Goal: Find specific page/section: Find specific page/section

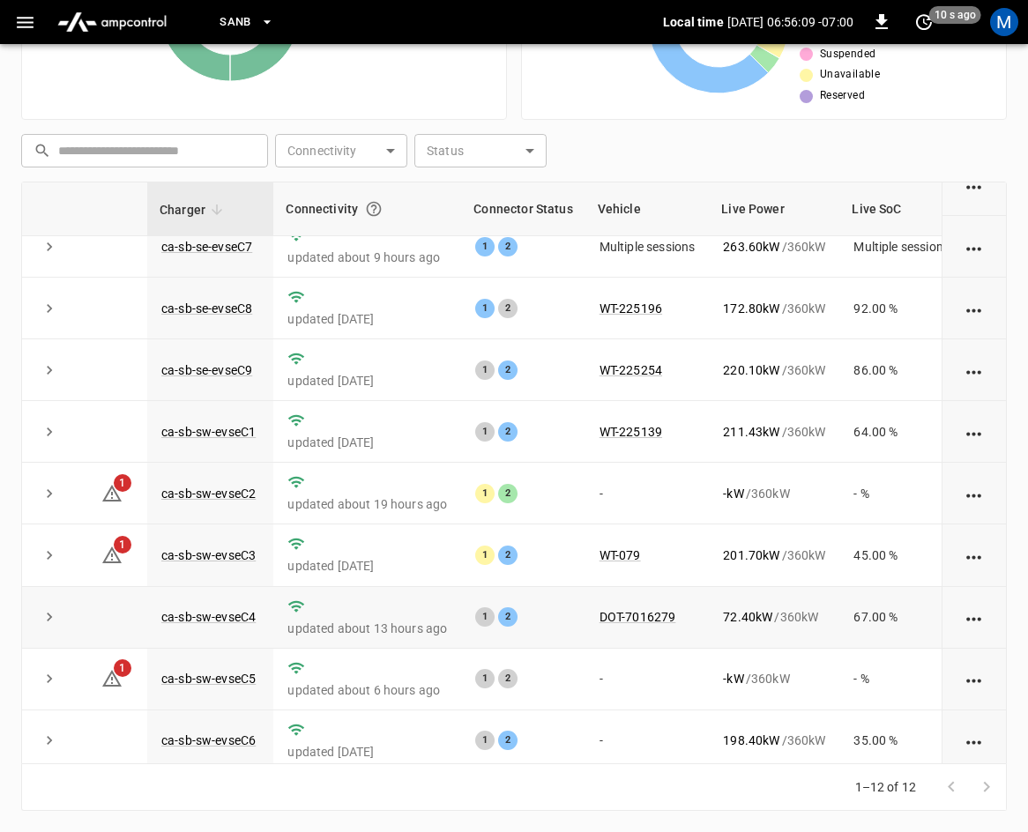
scroll to position [234, 0]
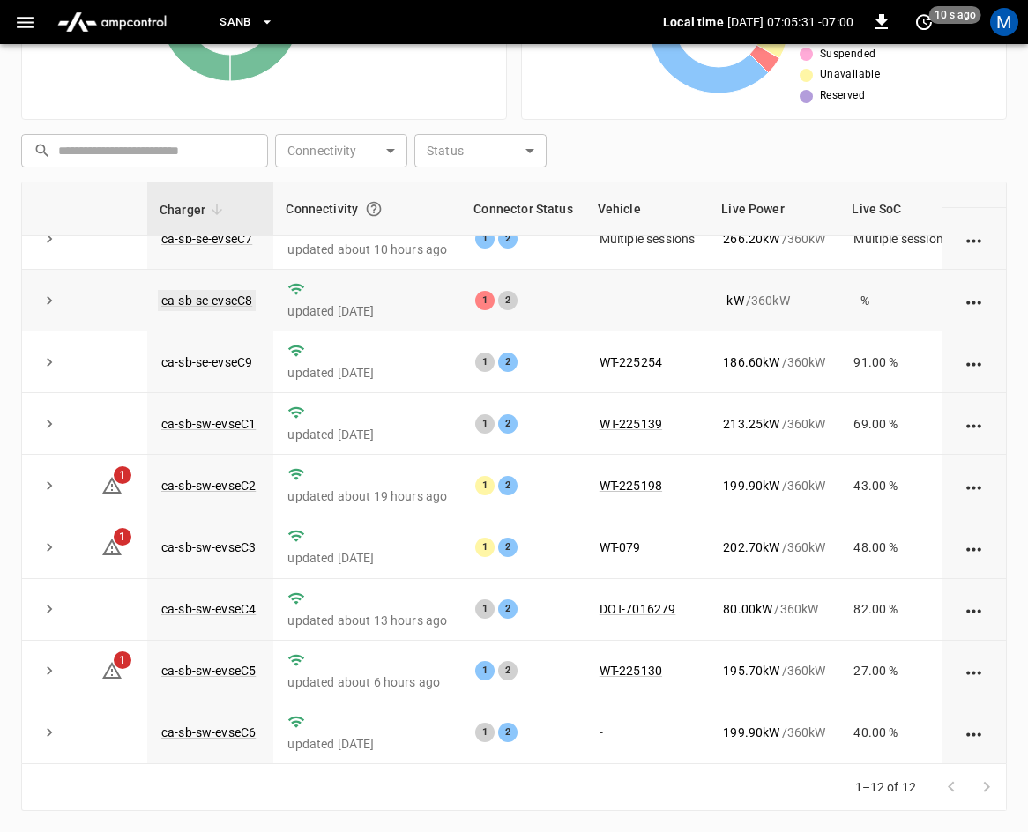
click at [221, 290] on link "ca-sb-se-evseC8" at bounding box center [207, 300] width 98 height 21
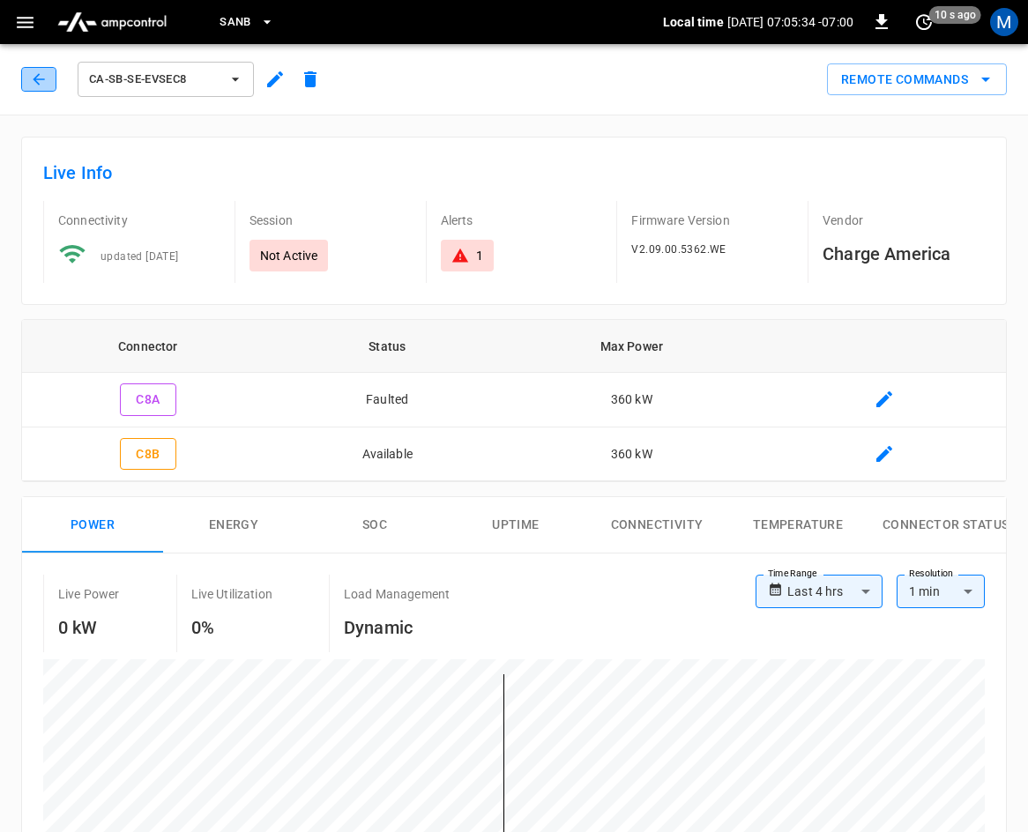
click at [32, 85] on icon "button" at bounding box center [39, 80] width 18 height 18
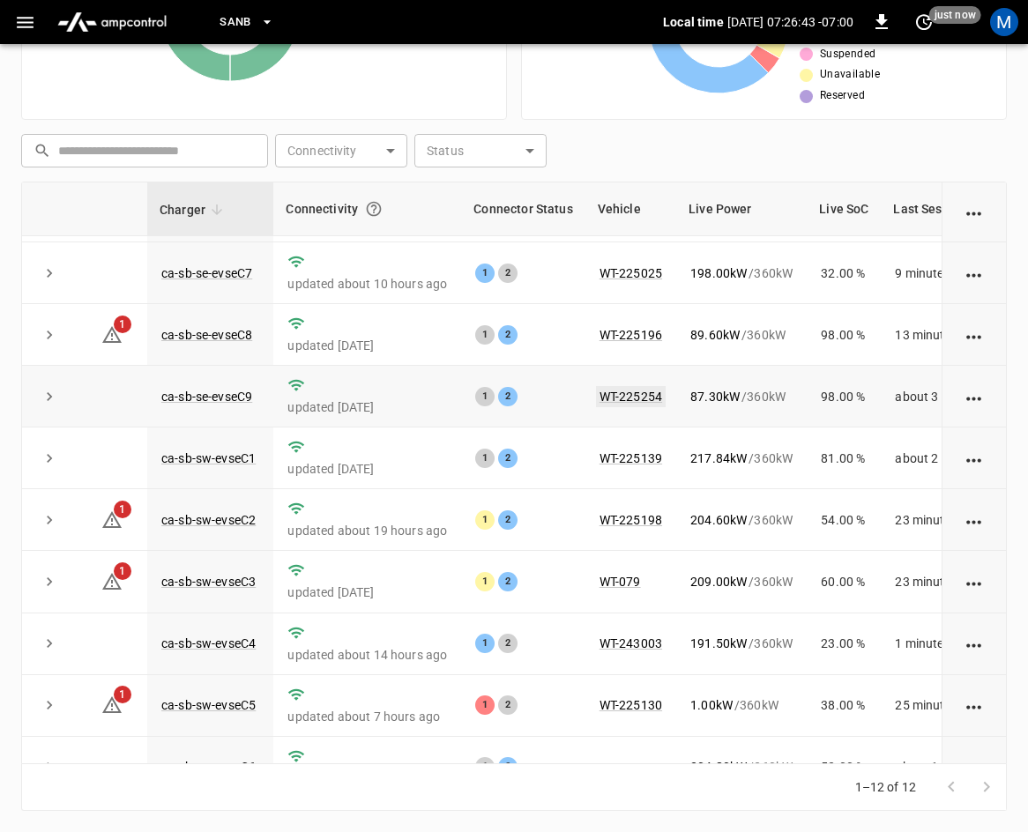
scroll to position [234, 0]
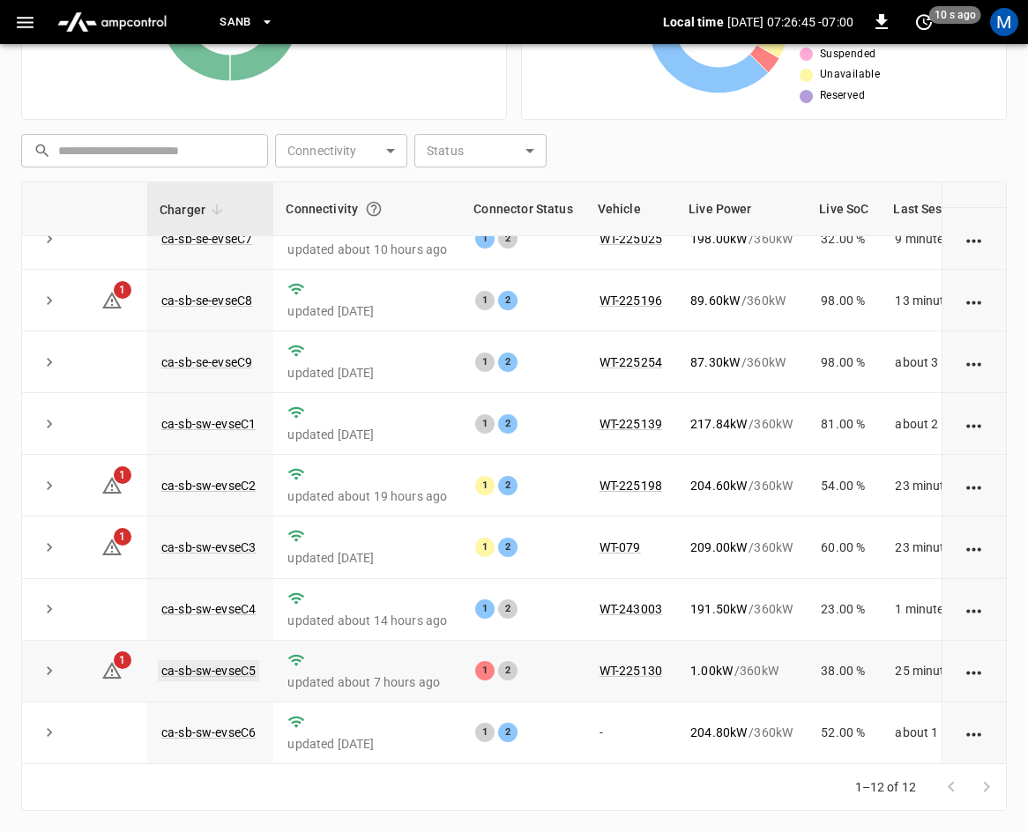
click at [236, 660] on link "ca-sb-sw-evseC5" at bounding box center [208, 670] width 101 height 21
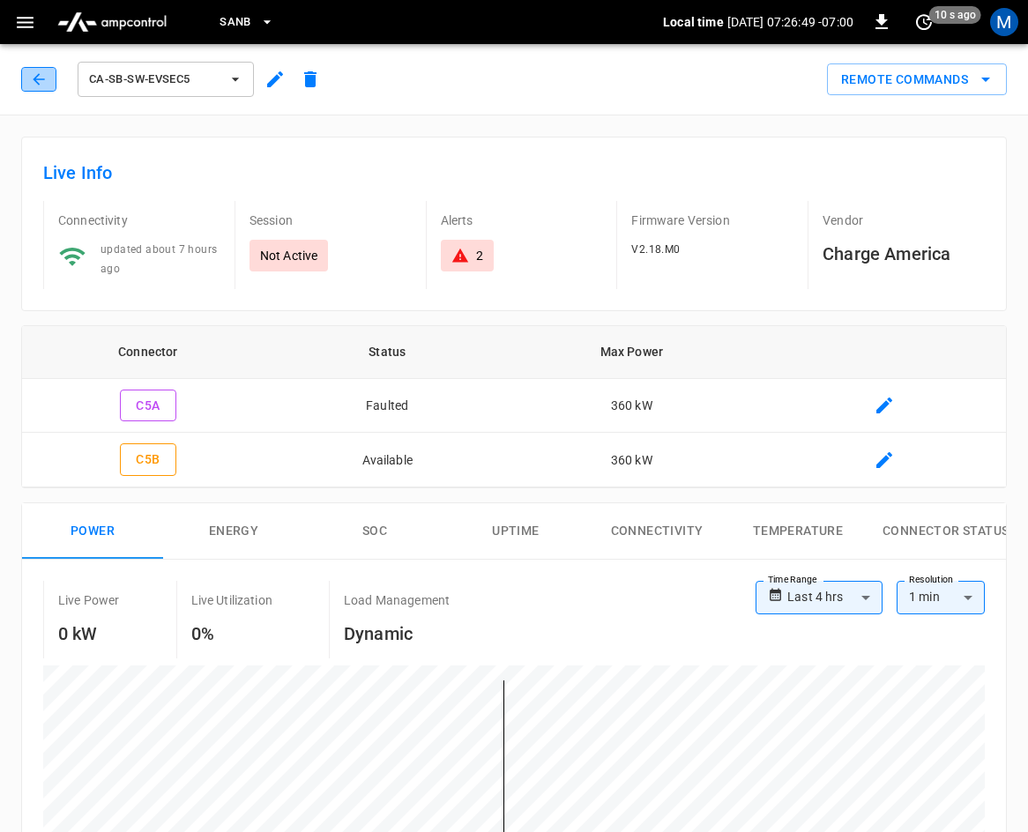
click at [38, 70] on button "button" at bounding box center [38, 79] width 35 height 25
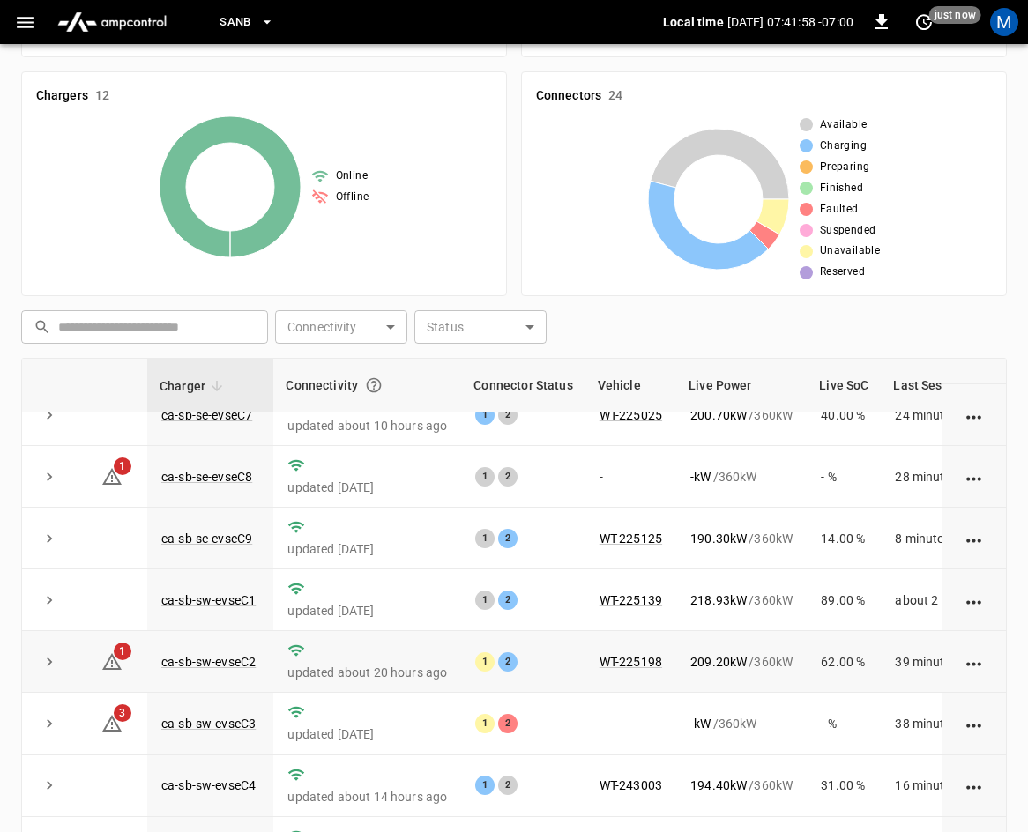
scroll to position [234, 0]
click at [234, 714] on link "ca-sb-sw-evseC3" at bounding box center [208, 723] width 101 height 21
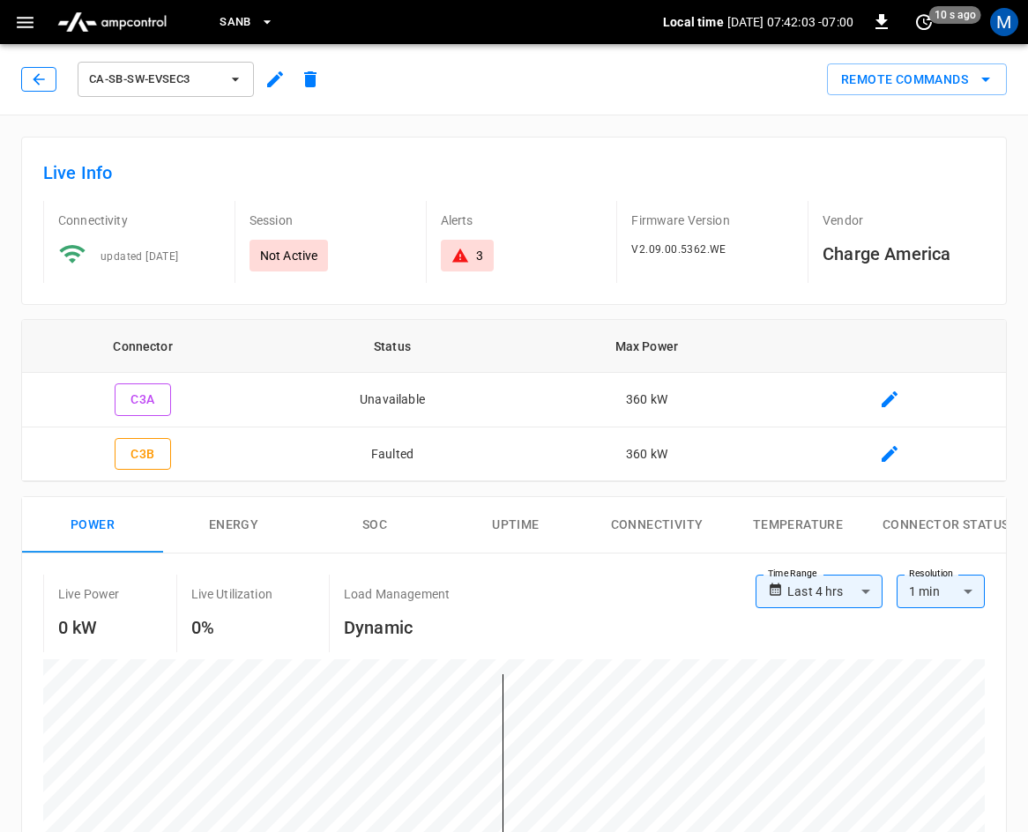
click at [31, 79] on icon "button" at bounding box center [39, 80] width 18 height 18
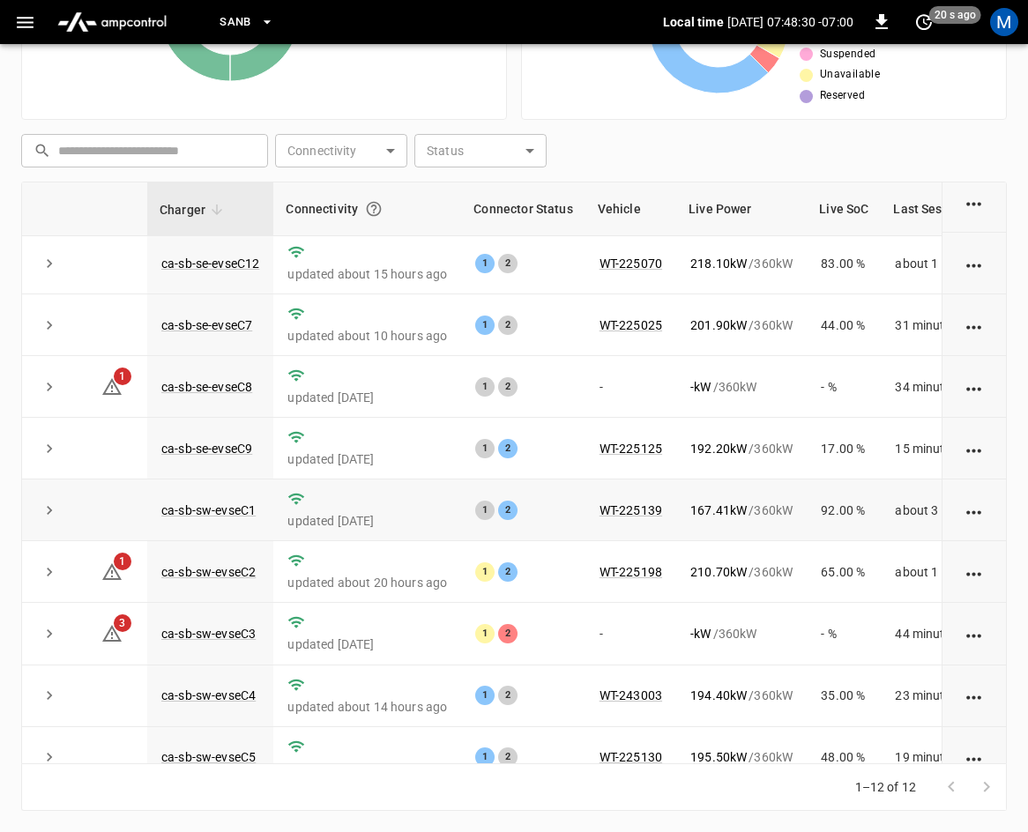
scroll to position [234, 0]
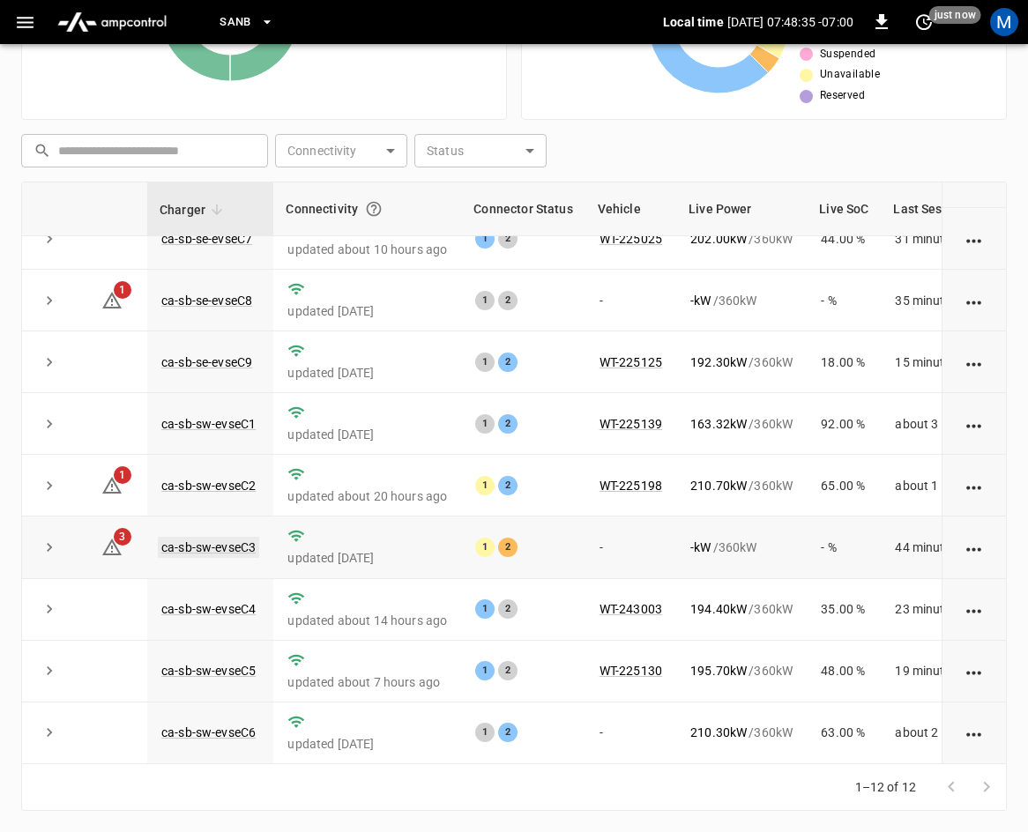
click at [204, 537] on link "ca-sb-sw-evseC3" at bounding box center [208, 547] width 101 height 21
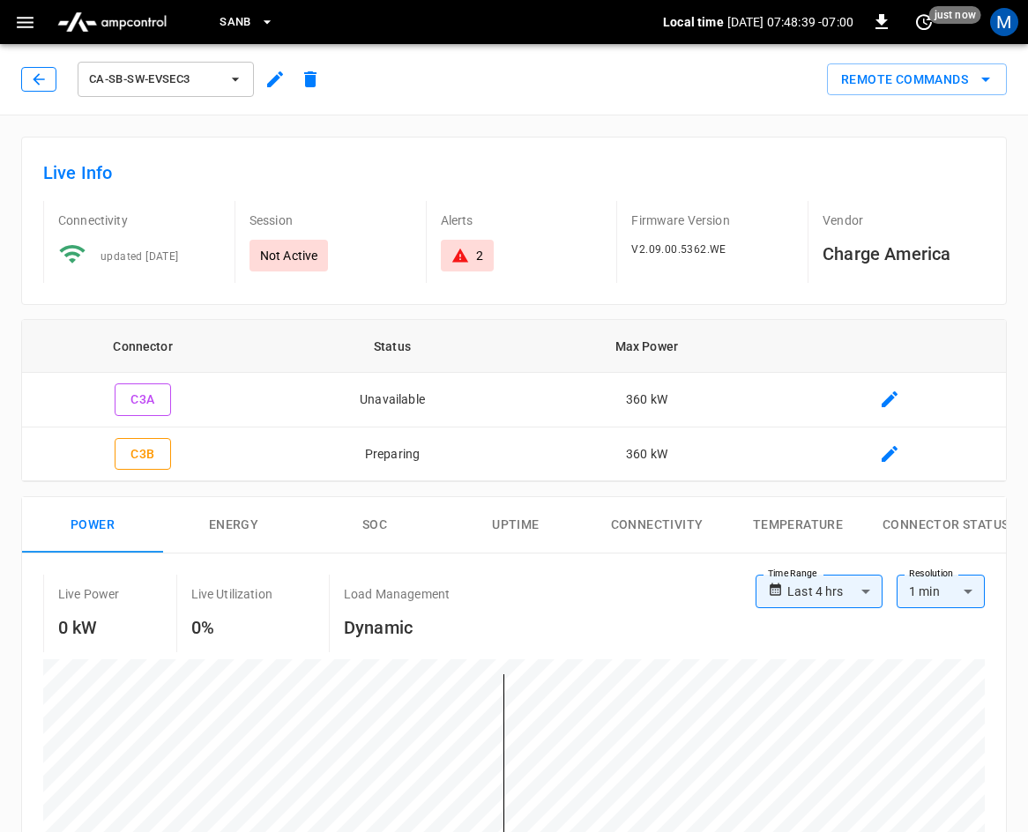
click at [36, 85] on icon "button" at bounding box center [39, 80] width 18 height 18
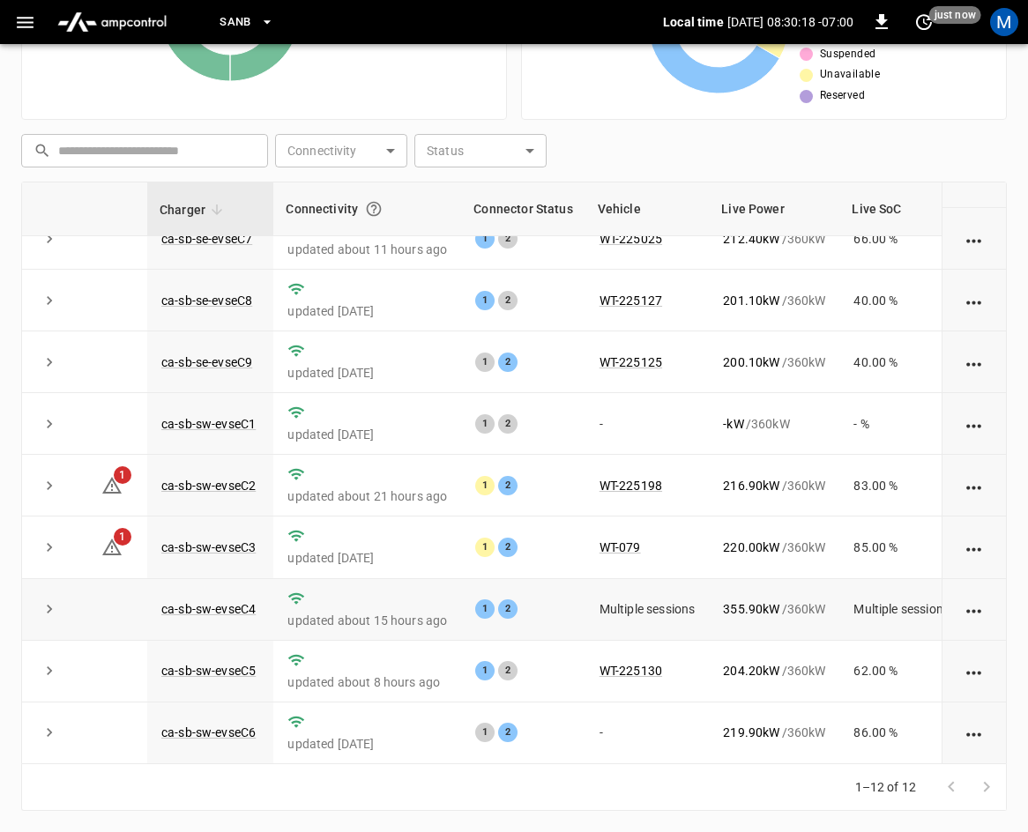
scroll to position [234, 0]
